Goal: Navigation & Orientation: Find specific page/section

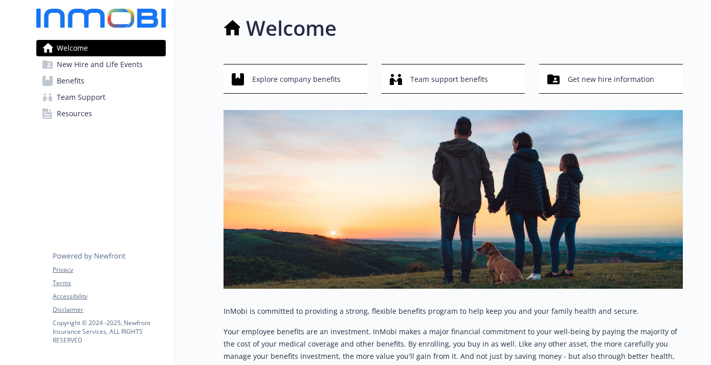
click at [98, 118] on link "Resources" at bounding box center [100, 113] width 129 height 16
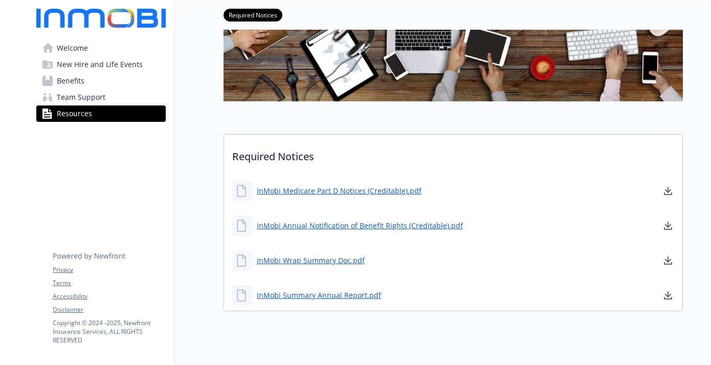
scroll to position [175, 0]
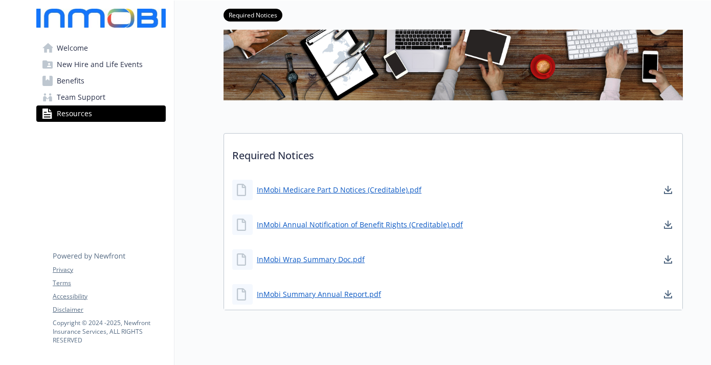
click at [113, 102] on link "Team Support" at bounding box center [100, 97] width 129 height 16
